Goal: Navigation & Orientation: Find specific page/section

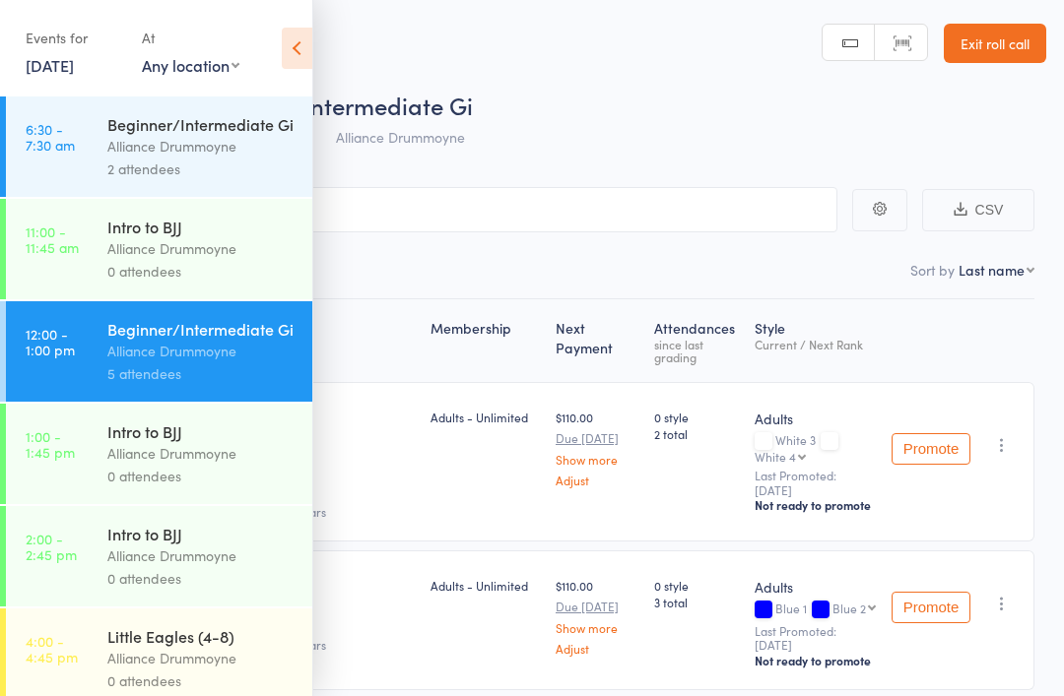
click at [309, 29] on icon at bounding box center [297, 48] width 31 height 41
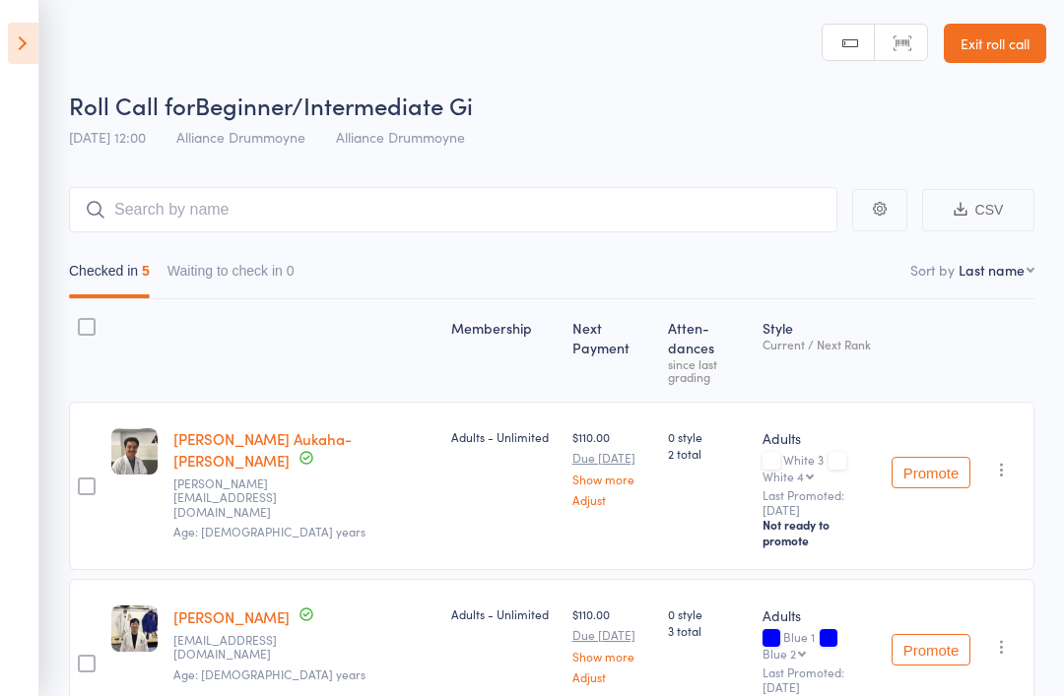
click at [1004, 58] on link "Exit roll call" at bounding box center [995, 43] width 102 height 39
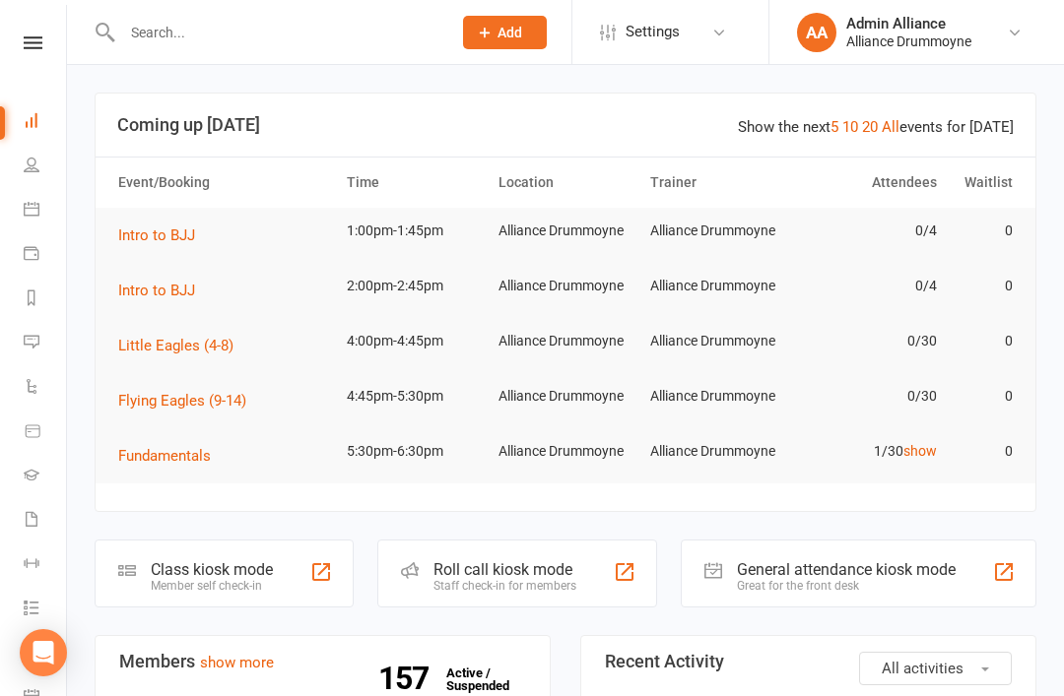
click at [923, 458] on link "show" at bounding box center [919, 451] width 33 height 16
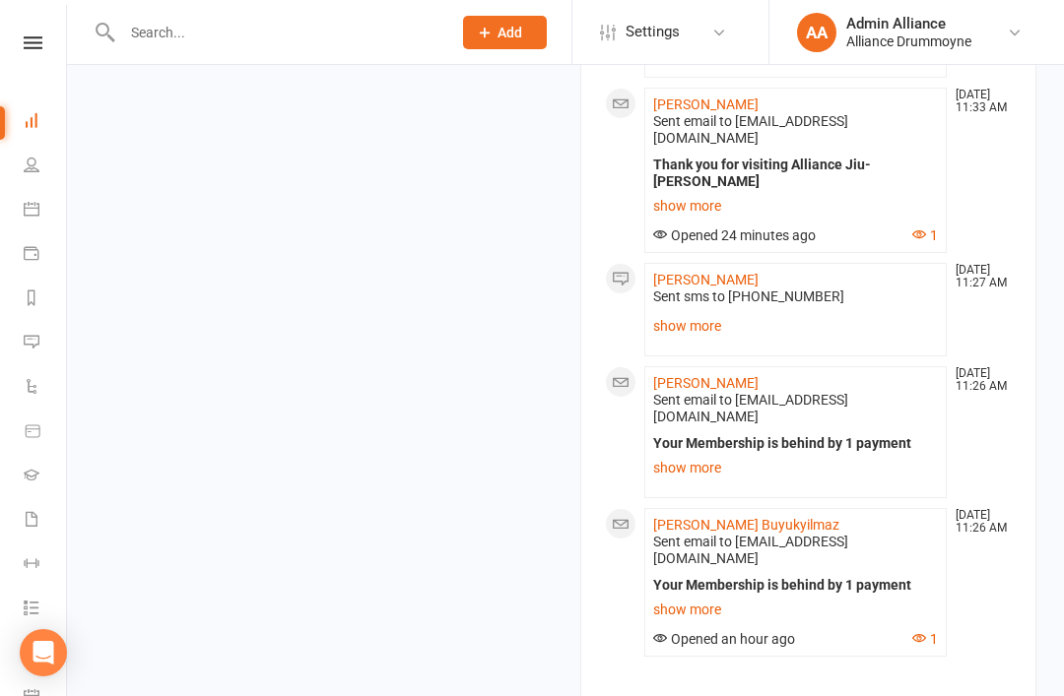
scroll to position [2192, 0]
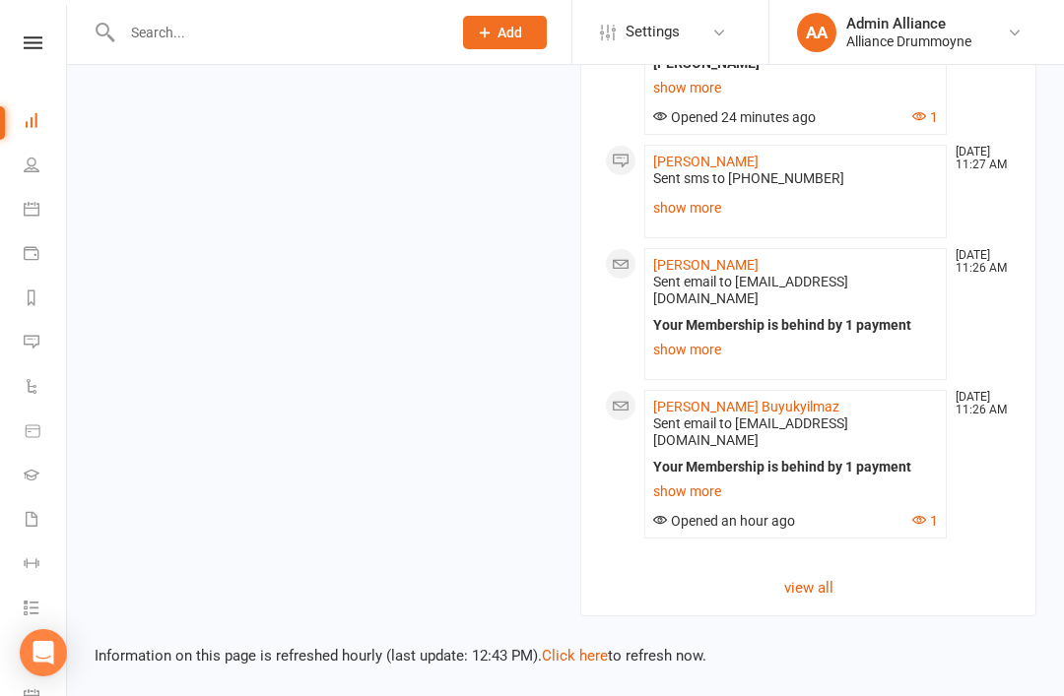
click at [29, 337] on icon at bounding box center [32, 342] width 16 height 16
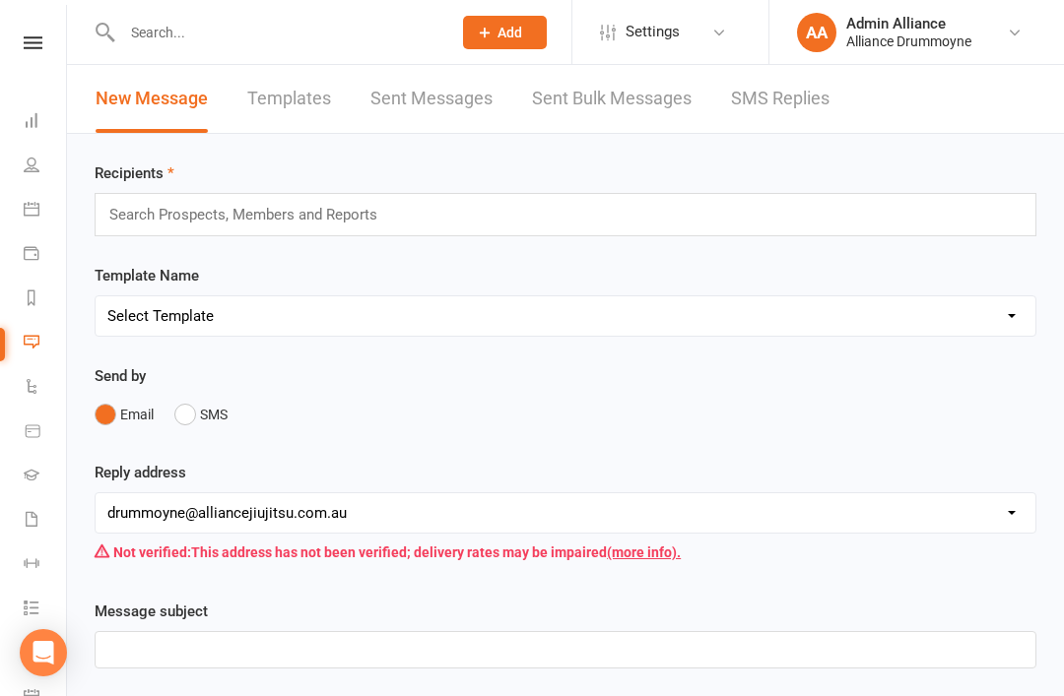
click at [44, 133] on link "Dashboard" at bounding box center [46, 122] width 44 height 44
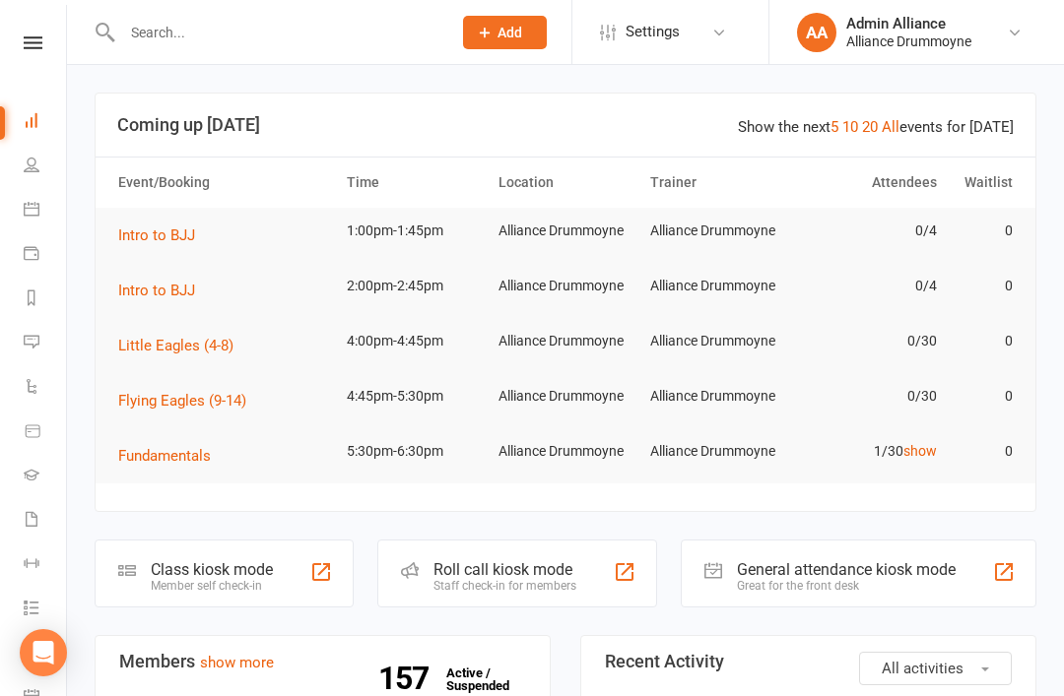
click at [511, 603] on div "Roll call kiosk mode Staff check-in for members" at bounding box center [517, 574] width 280 height 68
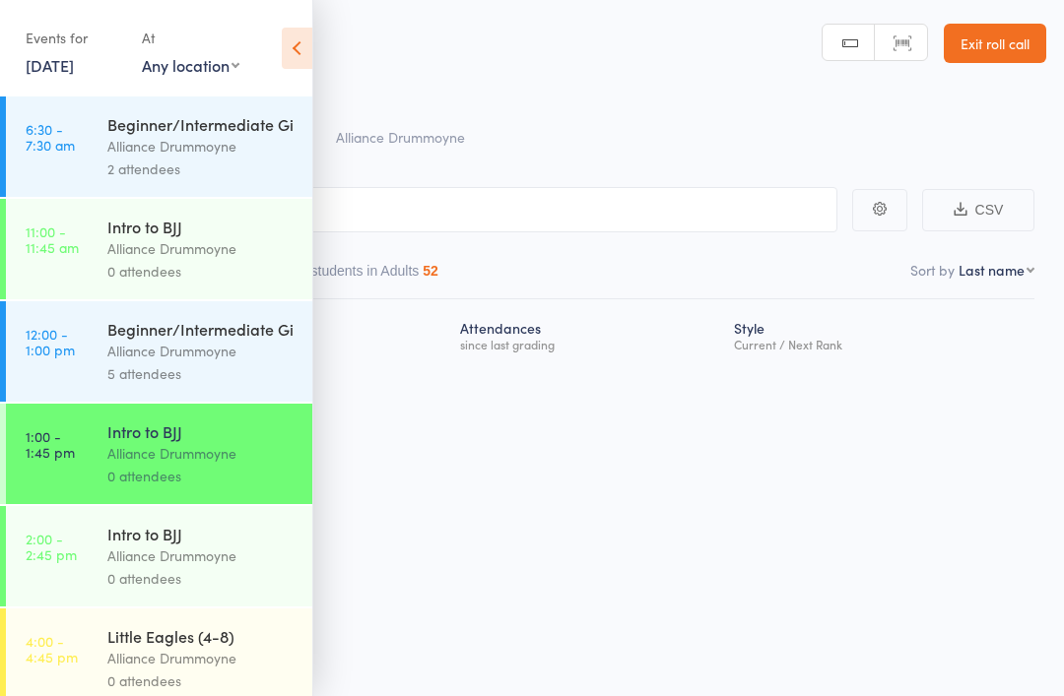
click at [307, 39] on icon at bounding box center [297, 48] width 31 height 41
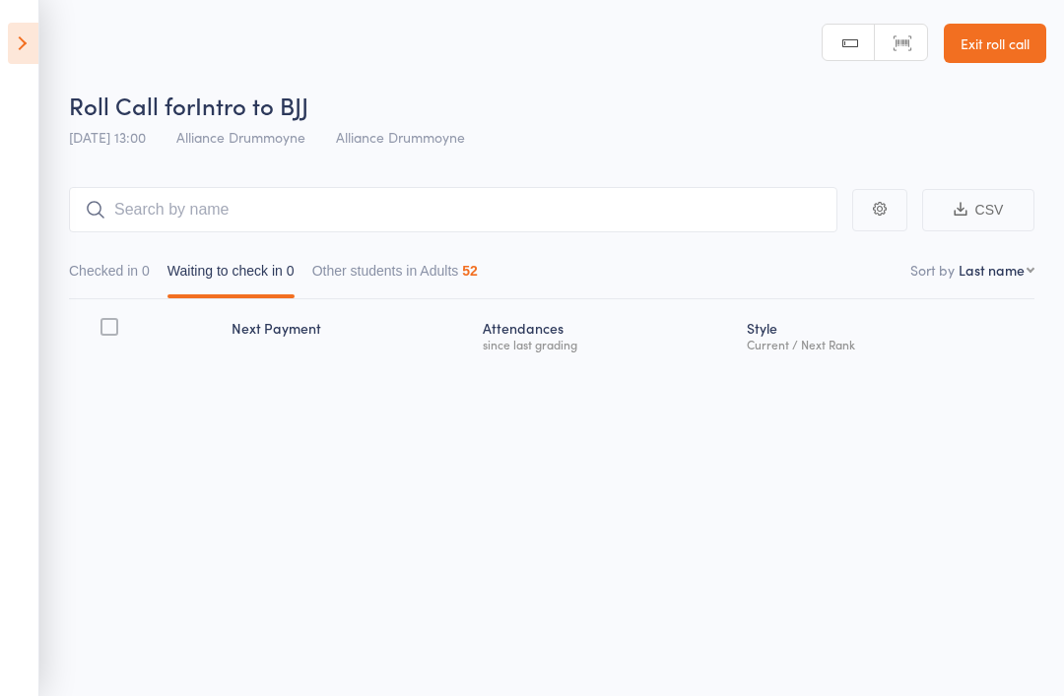
click at [994, 57] on link "Exit roll call" at bounding box center [995, 43] width 102 height 39
